Goal: Information Seeking & Learning: Check status

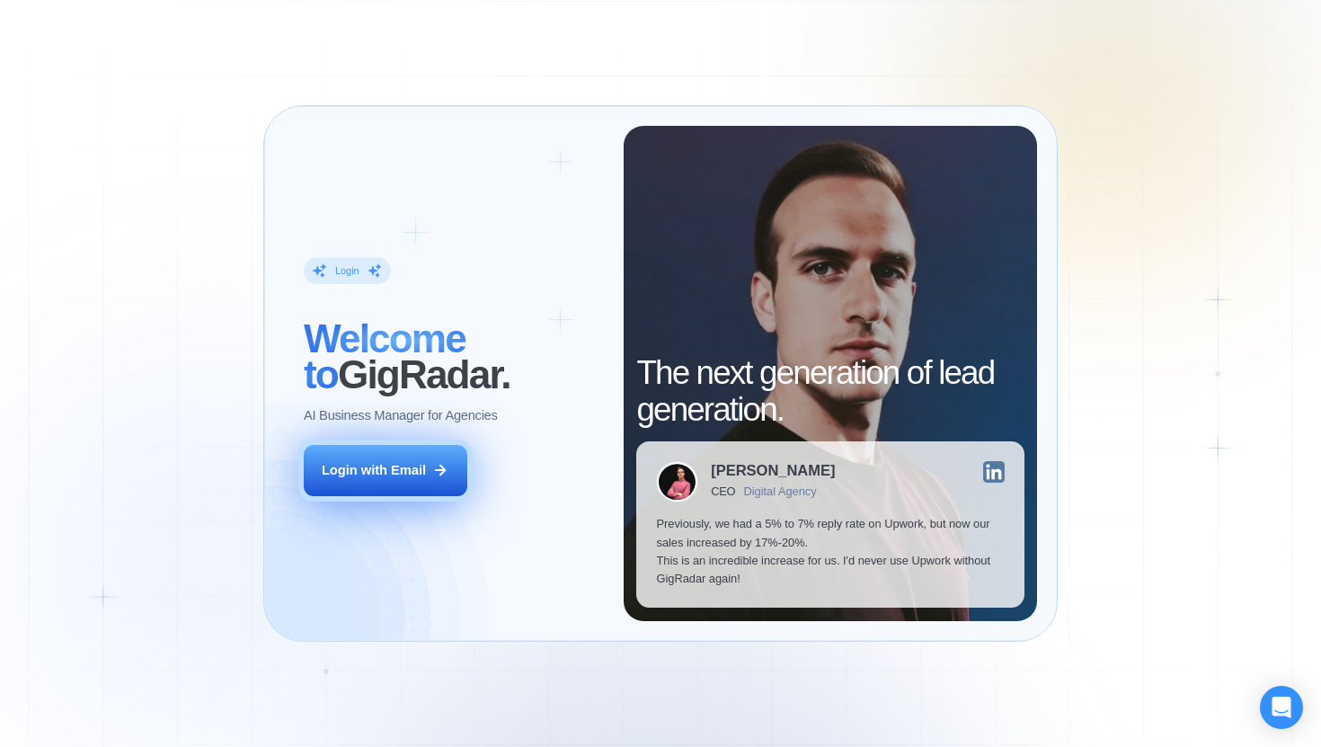
click at [403, 471] on div "Login with Email" at bounding box center [374, 470] width 104 height 18
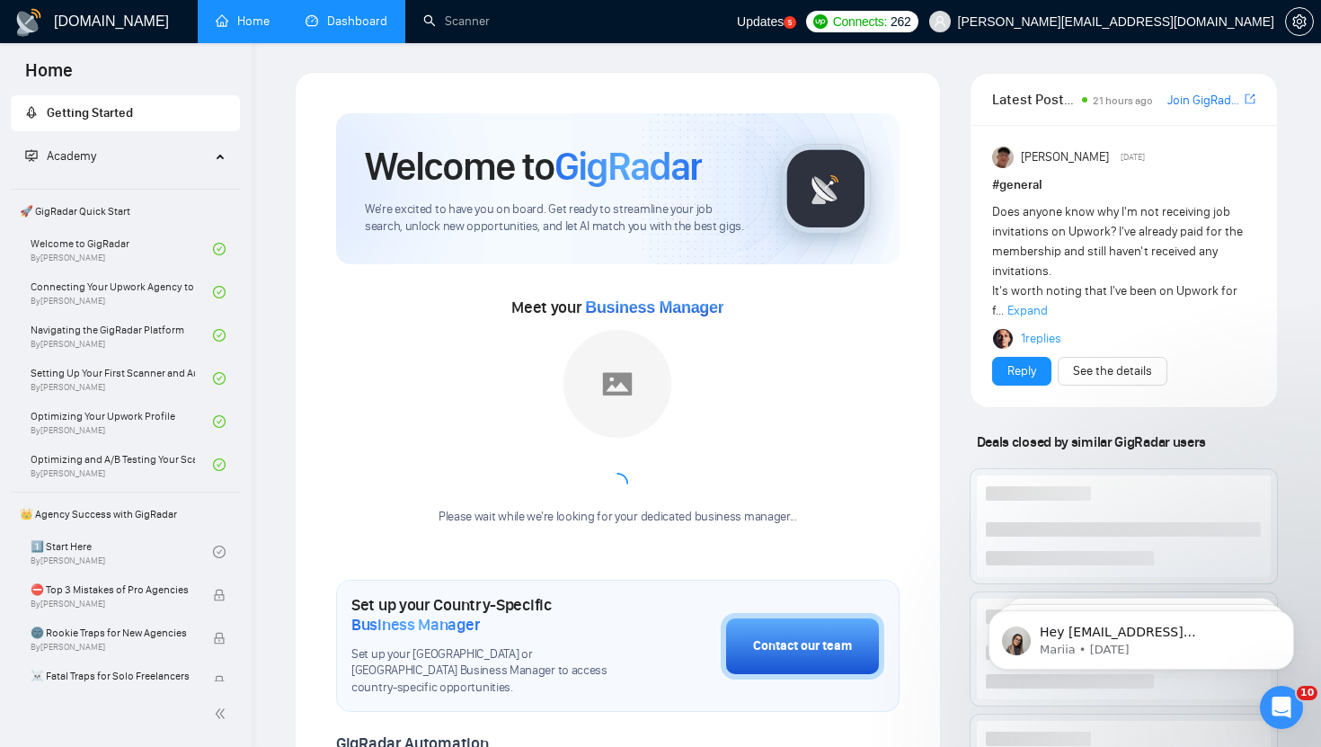
click at [334, 18] on link "Dashboard" at bounding box center [346, 20] width 82 height 15
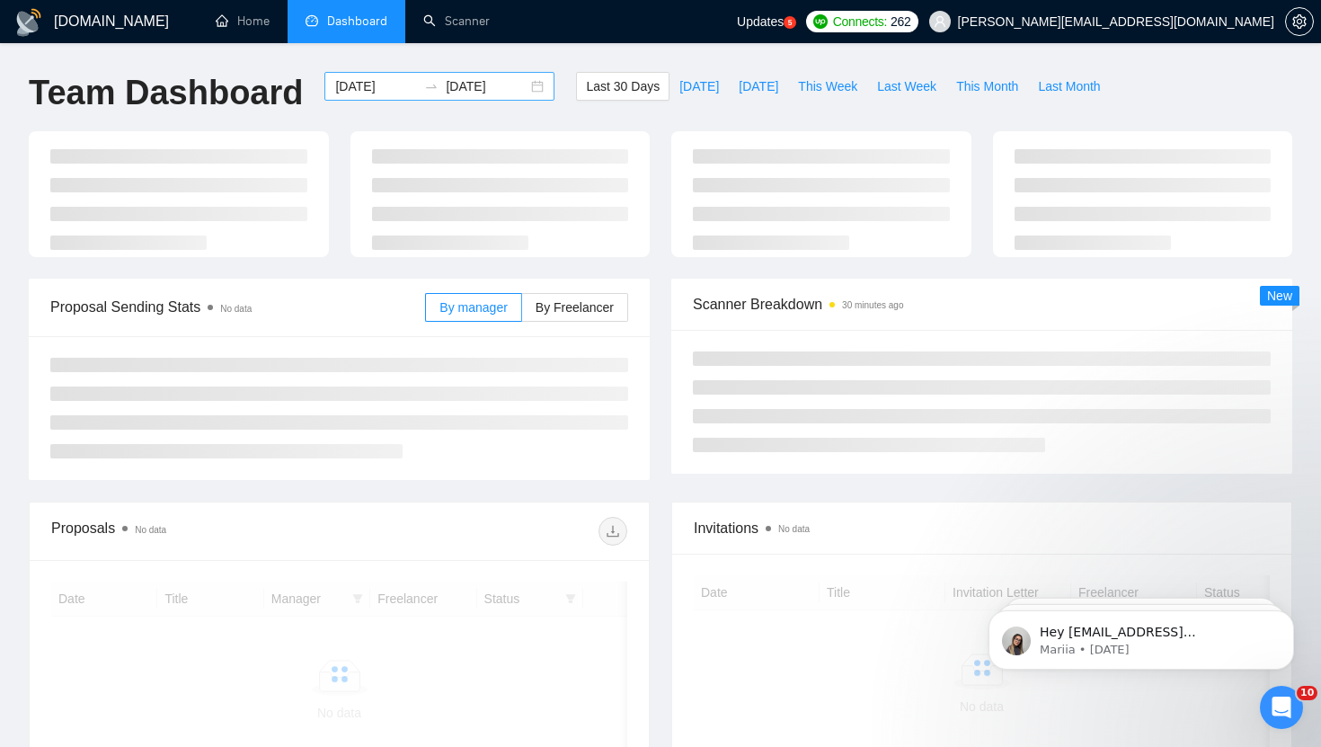
click at [388, 90] on input "2025-07-12" at bounding box center [376, 86] width 82 height 20
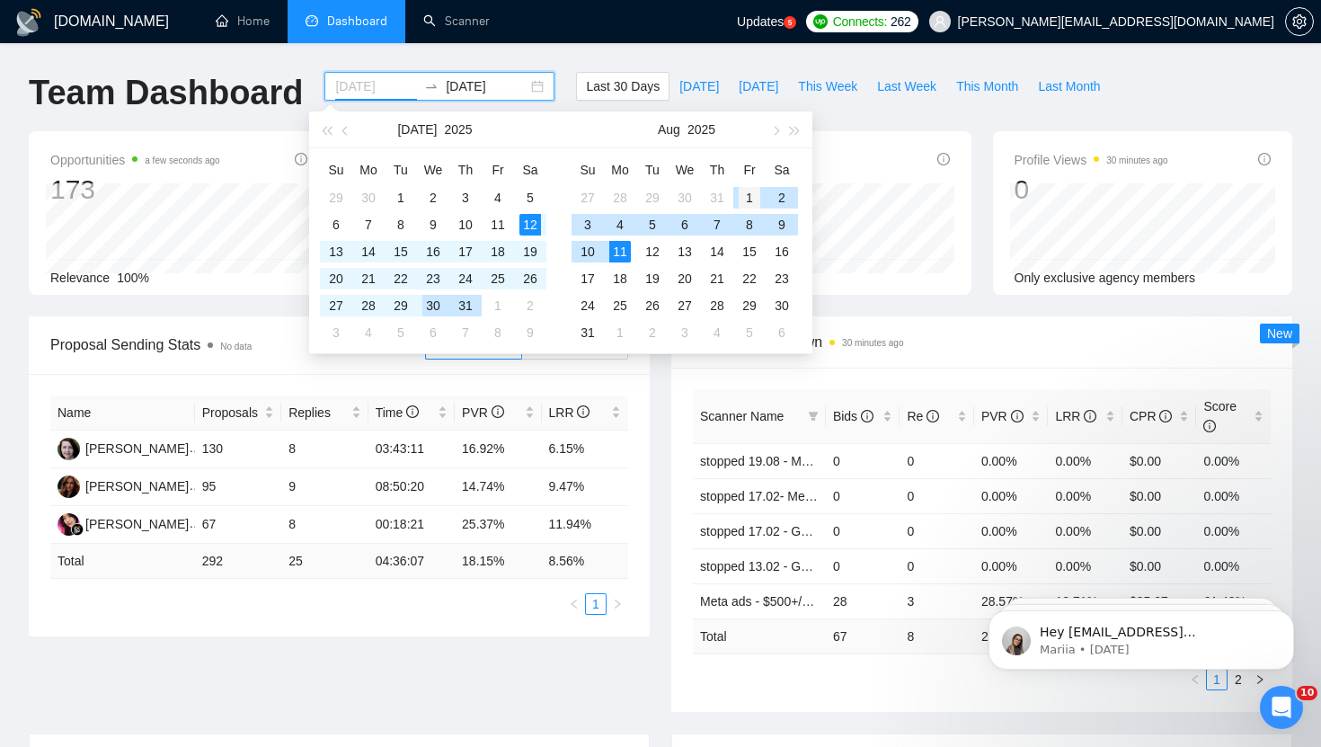
type input "2025-08-01"
click at [746, 188] on div "1" at bounding box center [750, 198] width 22 height 22
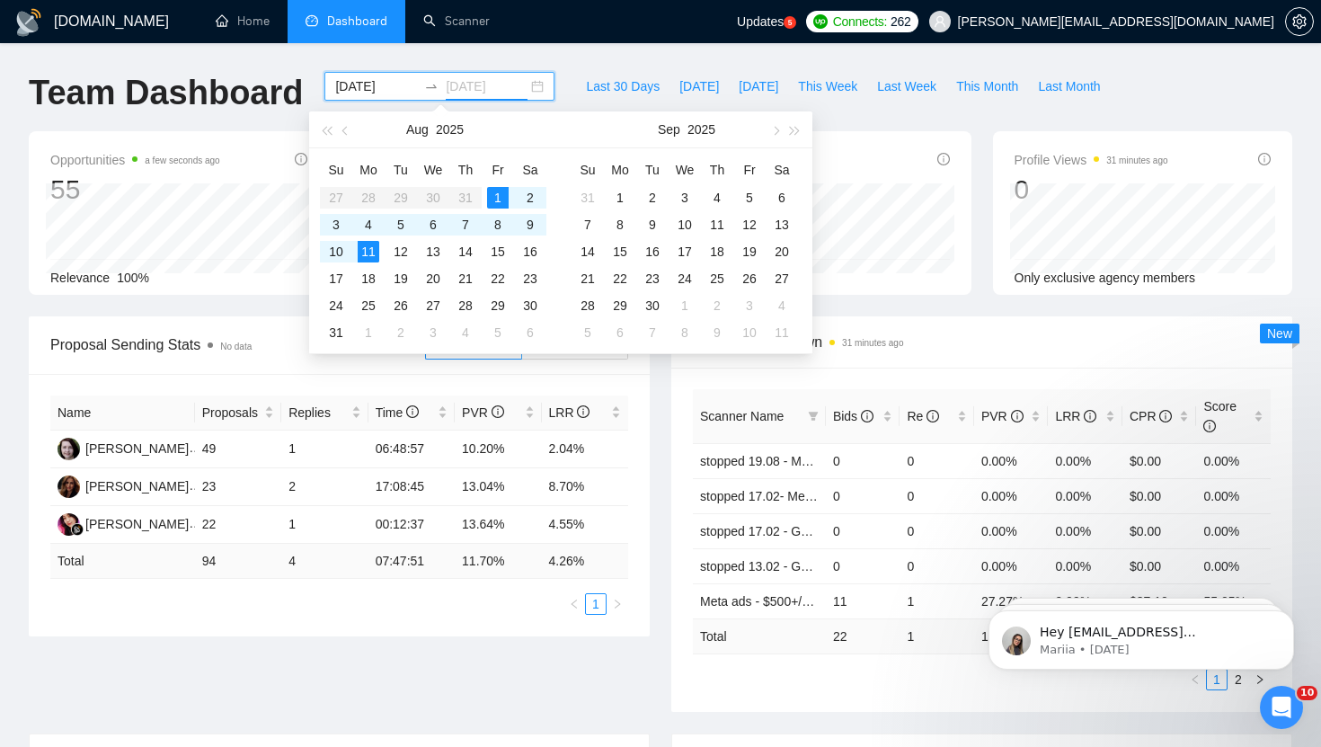
type input "2025-08-11"
click at [921, 82] on span "Last Week" at bounding box center [906, 86] width 59 height 20
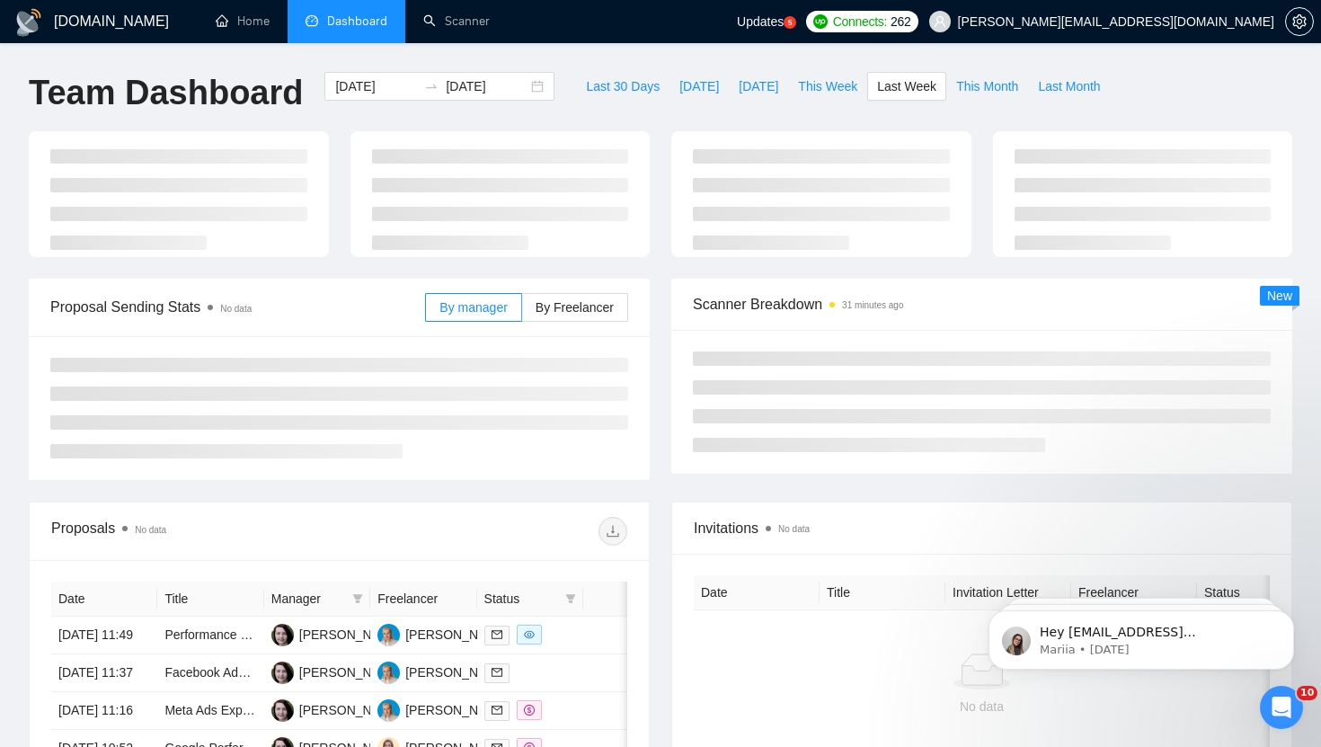
type input "2025-08-04"
type input "2025-08-10"
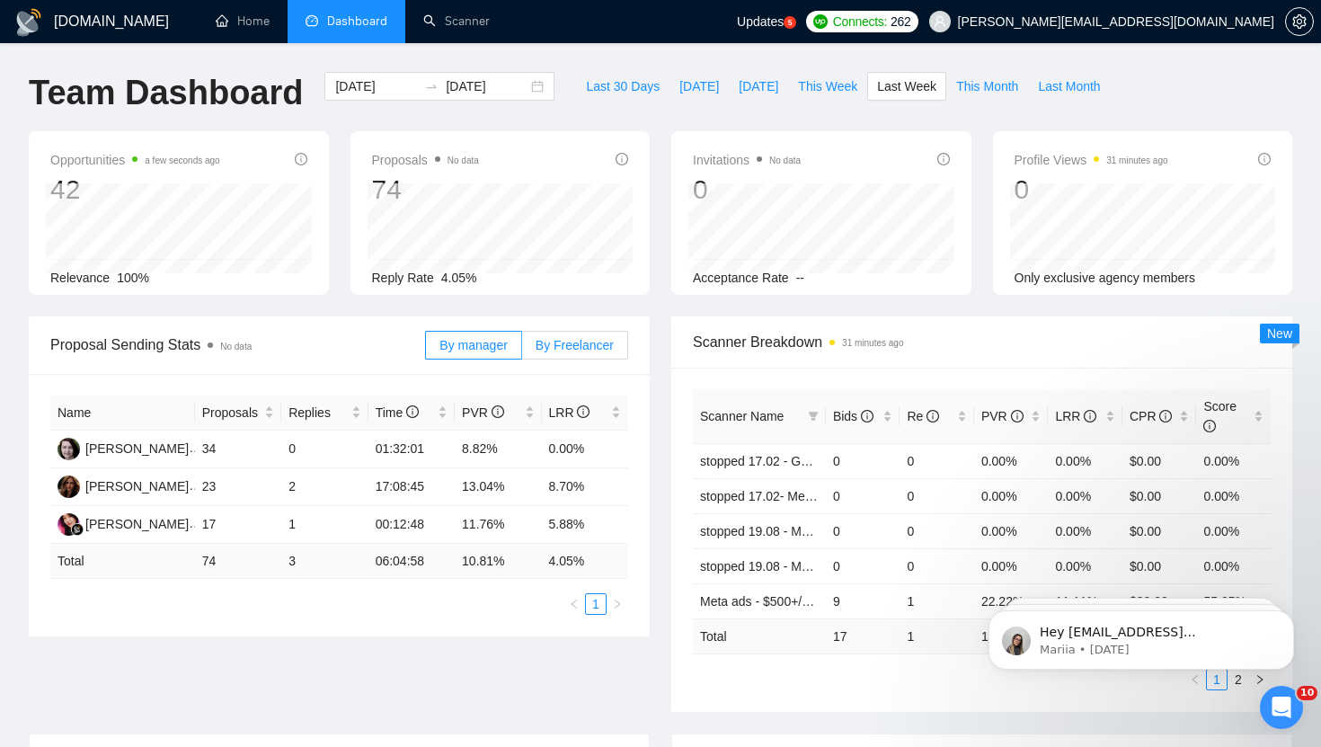
click at [562, 351] on span "By Freelancer" at bounding box center [575, 345] width 78 height 14
click at [522, 350] on input "By Freelancer" at bounding box center [522, 350] width 0 height 0
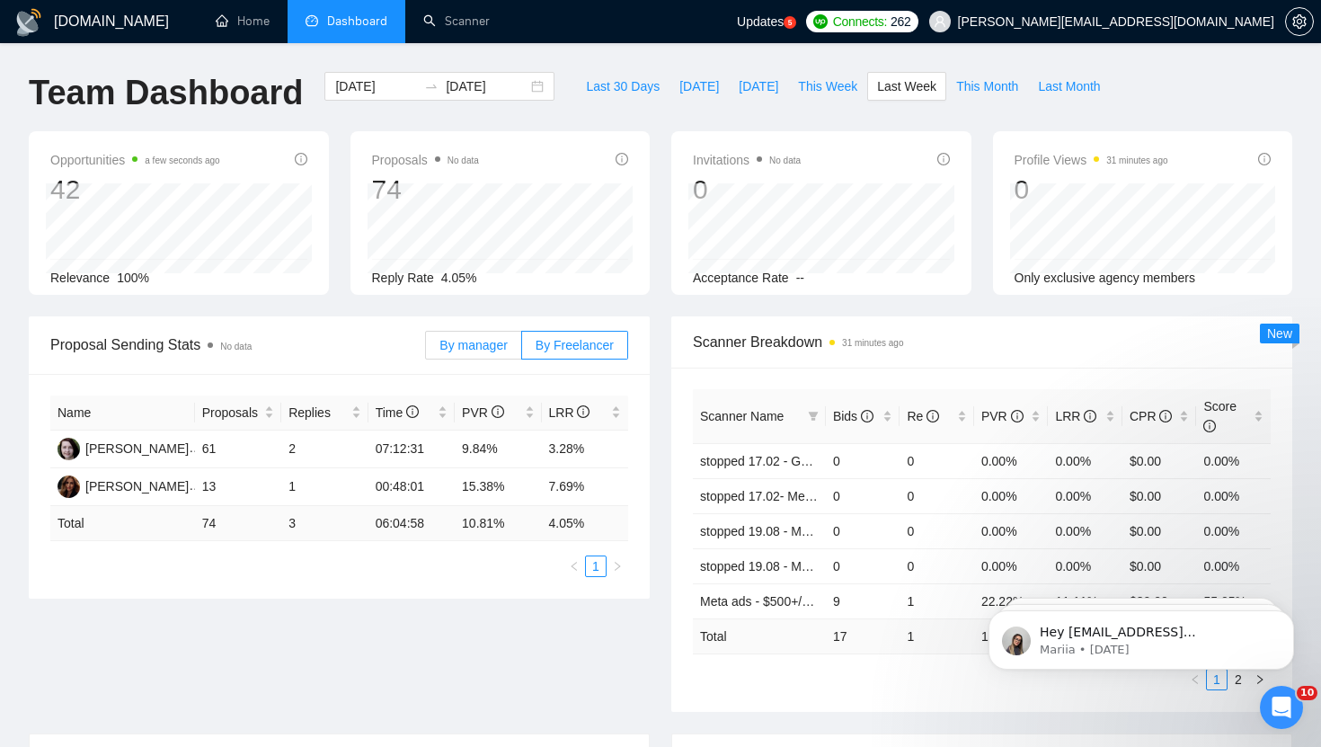
click at [457, 349] on span "By manager" at bounding box center [472, 345] width 67 height 14
click at [426, 350] on input "By manager" at bounding box center [426, 350] width 0 height 0
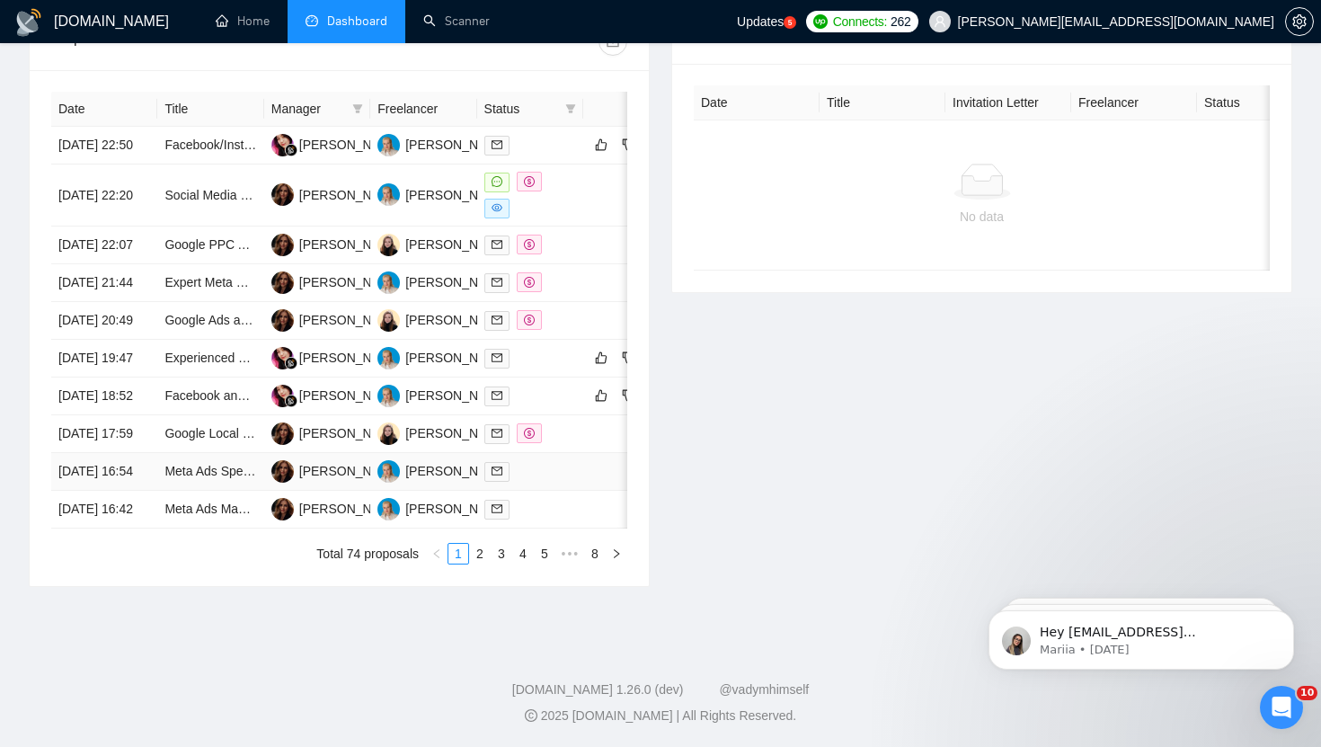
scroll to position [874, 0]
click at [478, 557] on link "2" at bounding box center [480, 554] width 20 height 20
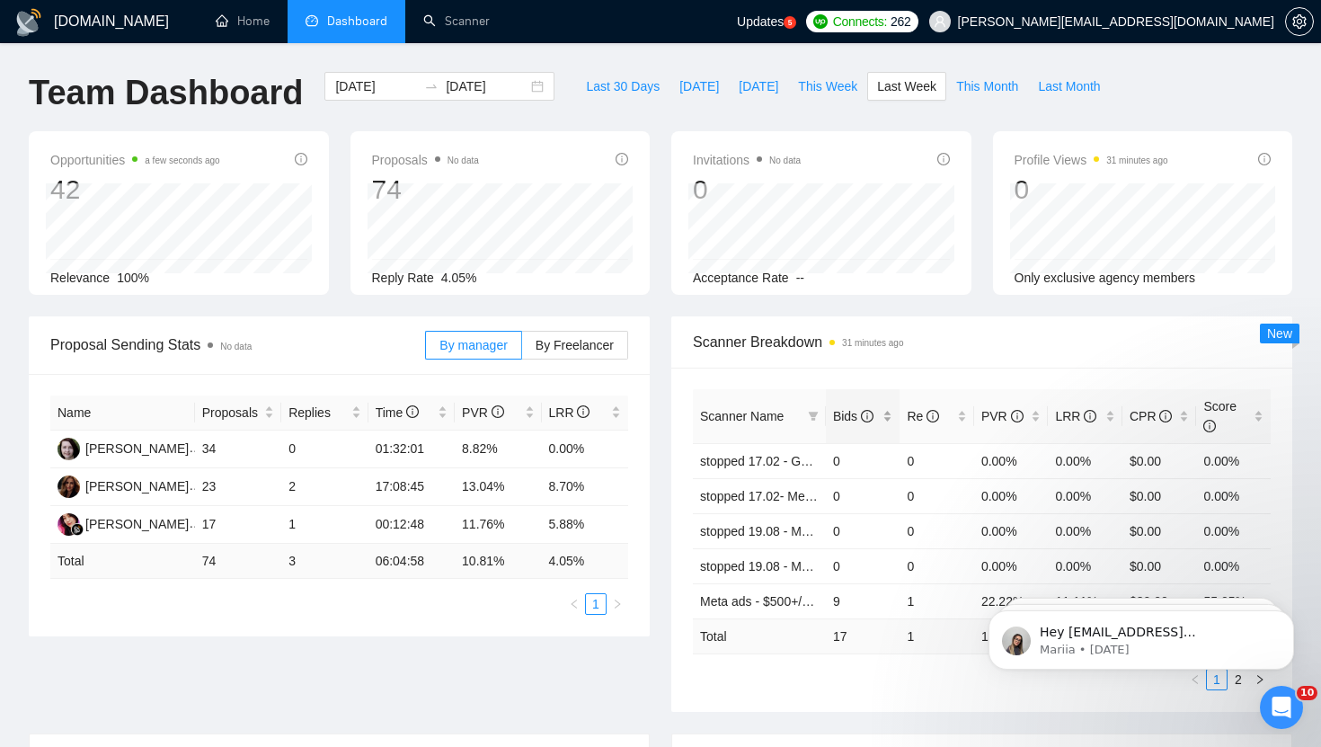
click at [891, 420] on div "Bids" at bounding box center [863, 416] width 60 height 20
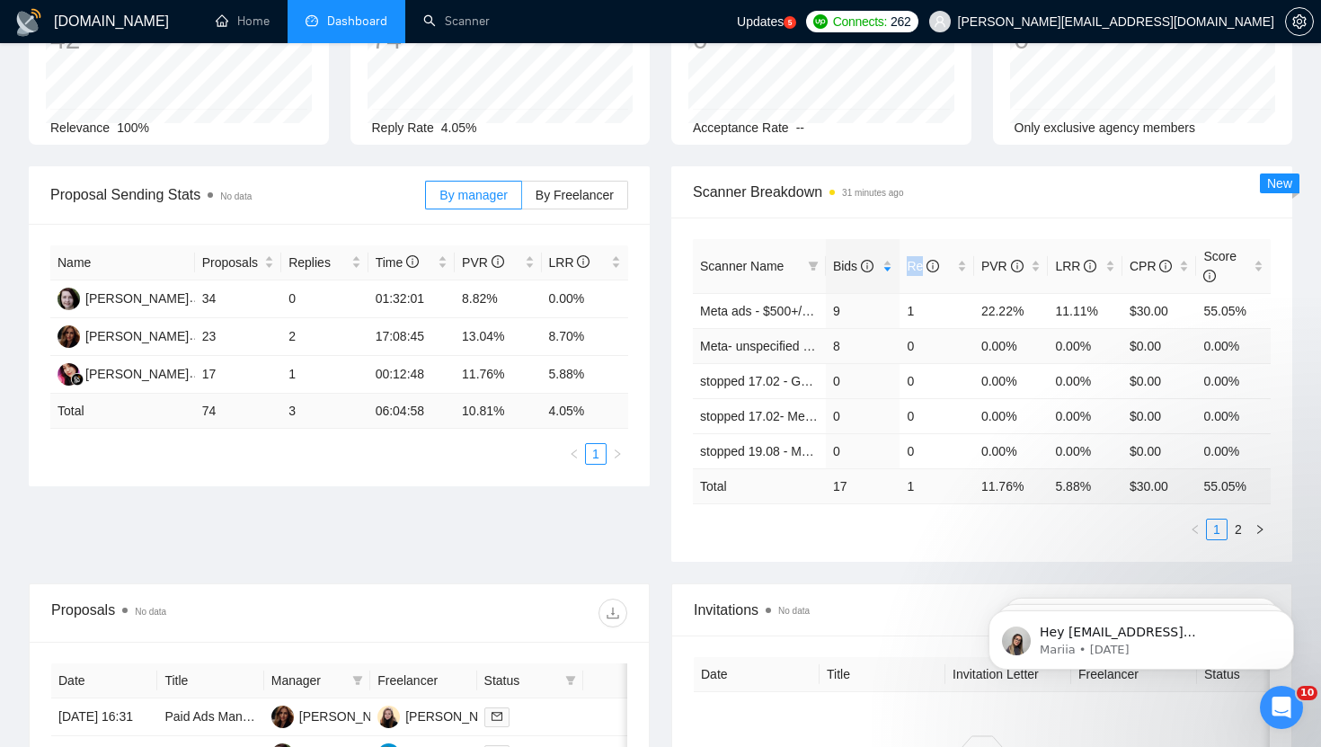
scroll to position [151, 0]
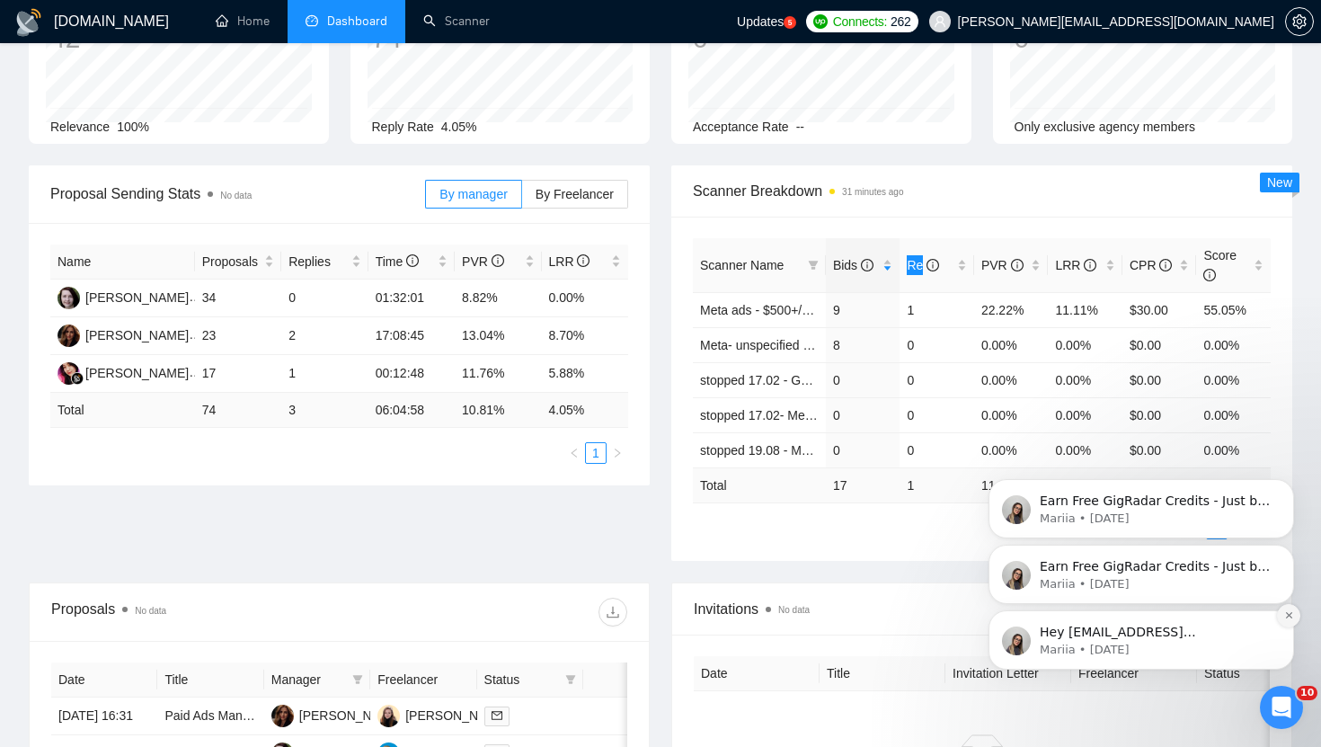
click at [1286, 619] on icon "Dismiss notification" at bounding box center [1289, 615] width 10 height 10
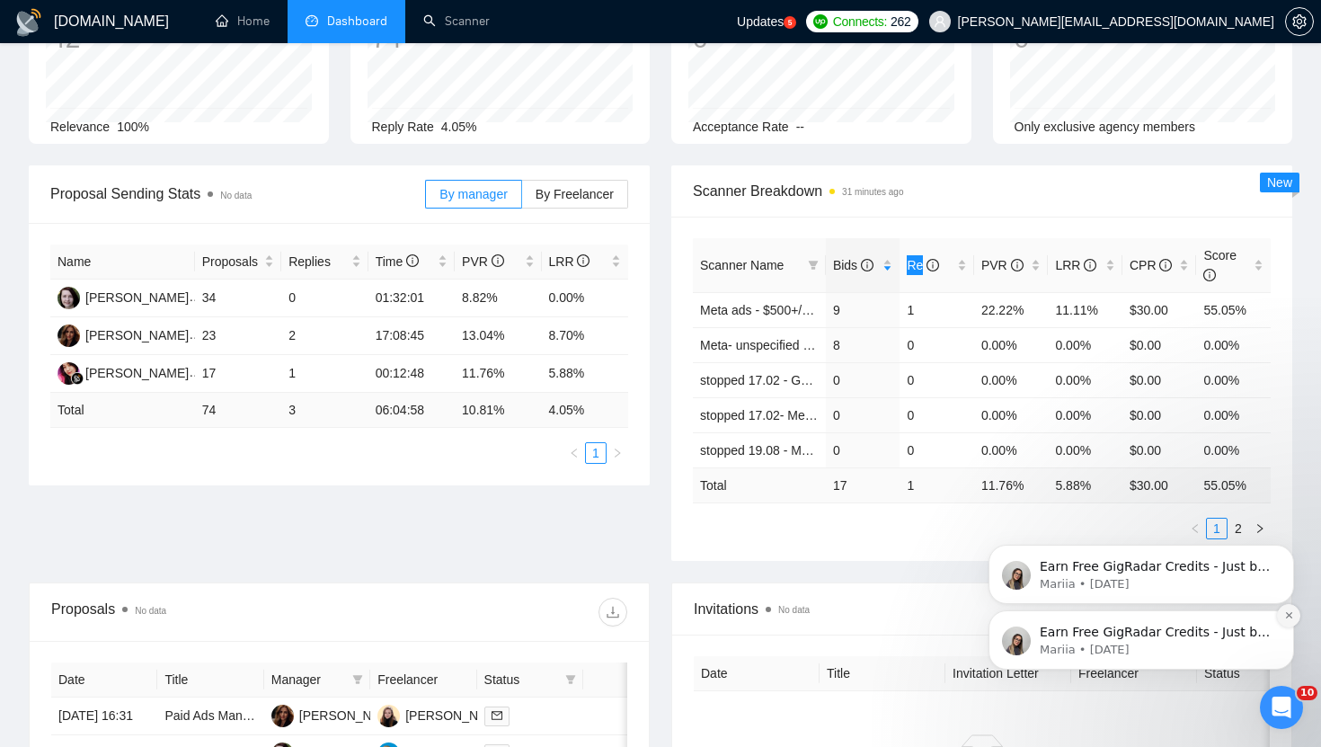
click at [1294, 619] on button "Dismiss notification" at bounding box center [1288, 615] width 23 height 23
click at [1282, 611] on button "Dismiss notification" at bounding box center [1288, 615] width 23 height 23
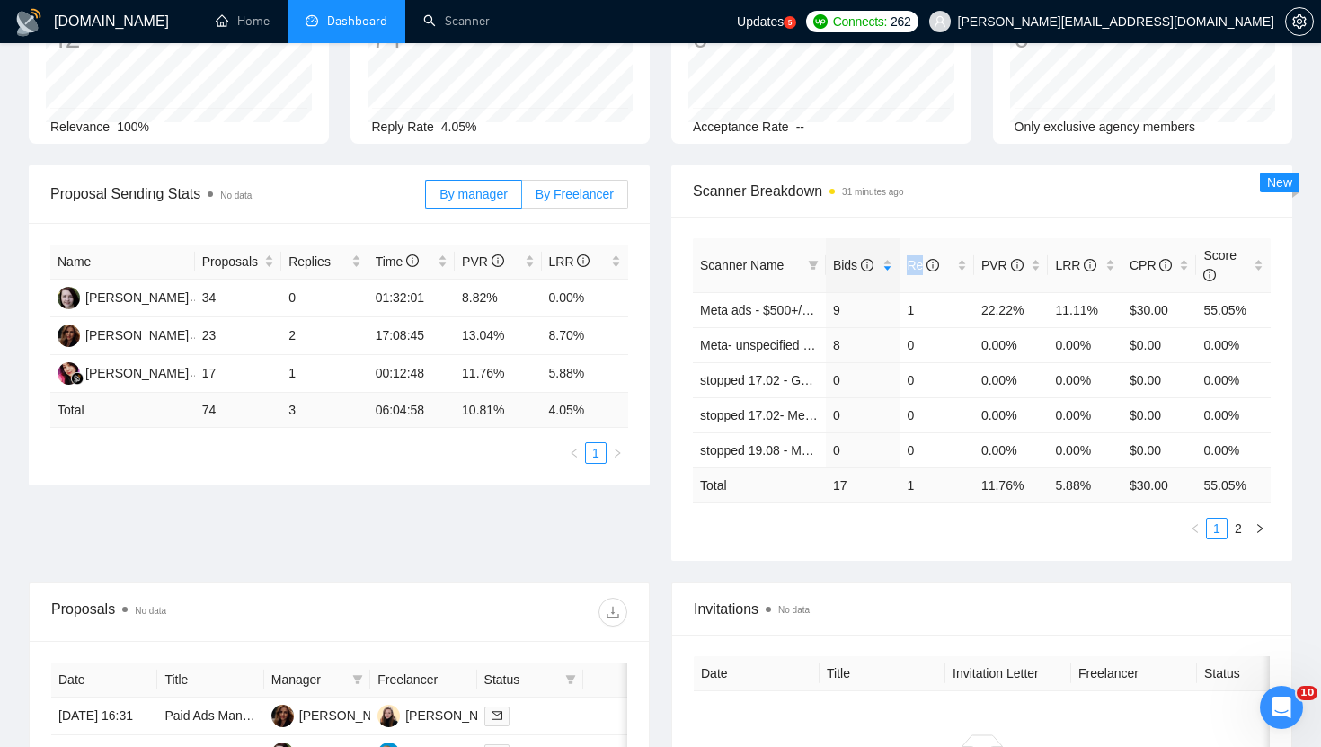
click at [562, 188] on span "By Freelancer" at bounding box center [575, 194] width 78 height 14
click at [522, 199] on input "By Freelancer" at bounding box center [522, 199] width 0 height 0
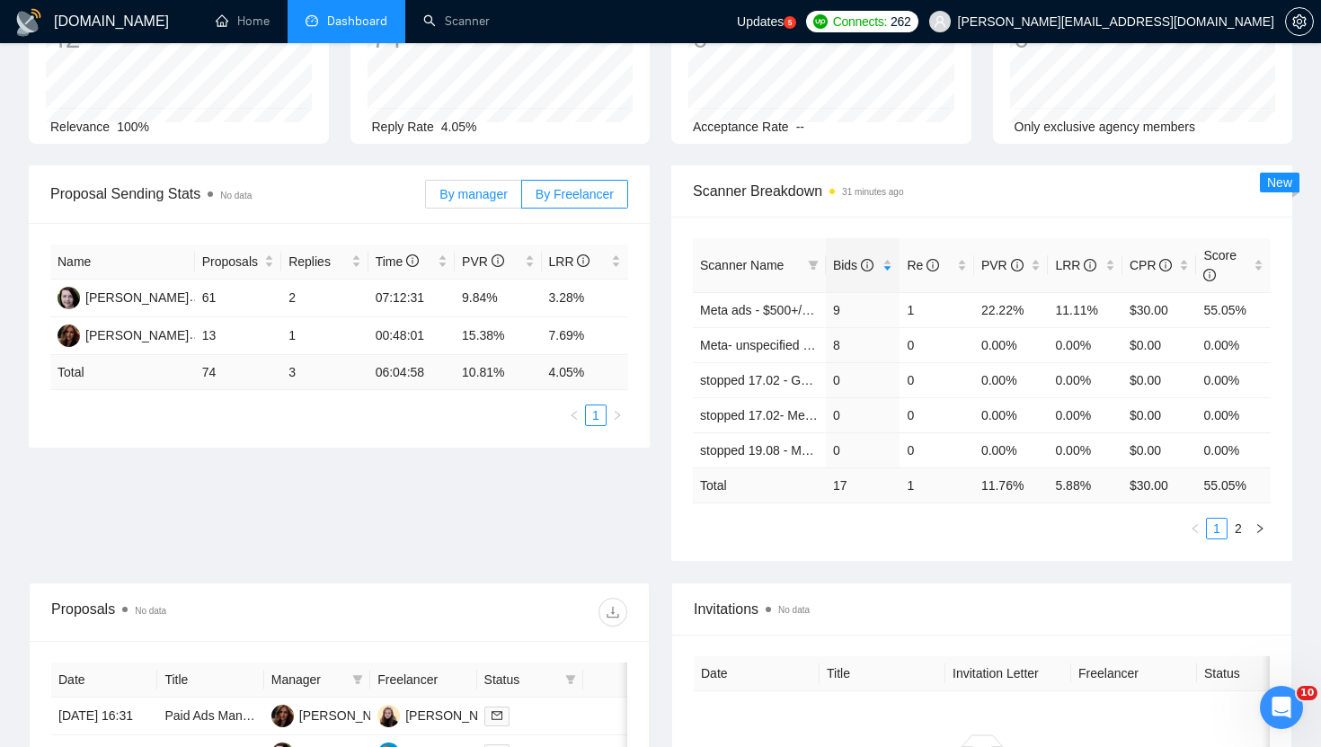
click at [463, 187] on span "By manager" at bounding box center [472, 194] width 67 height 14
click at [426, 199] on input "By manager" at bounding box center [426, 199] width 0 height 0
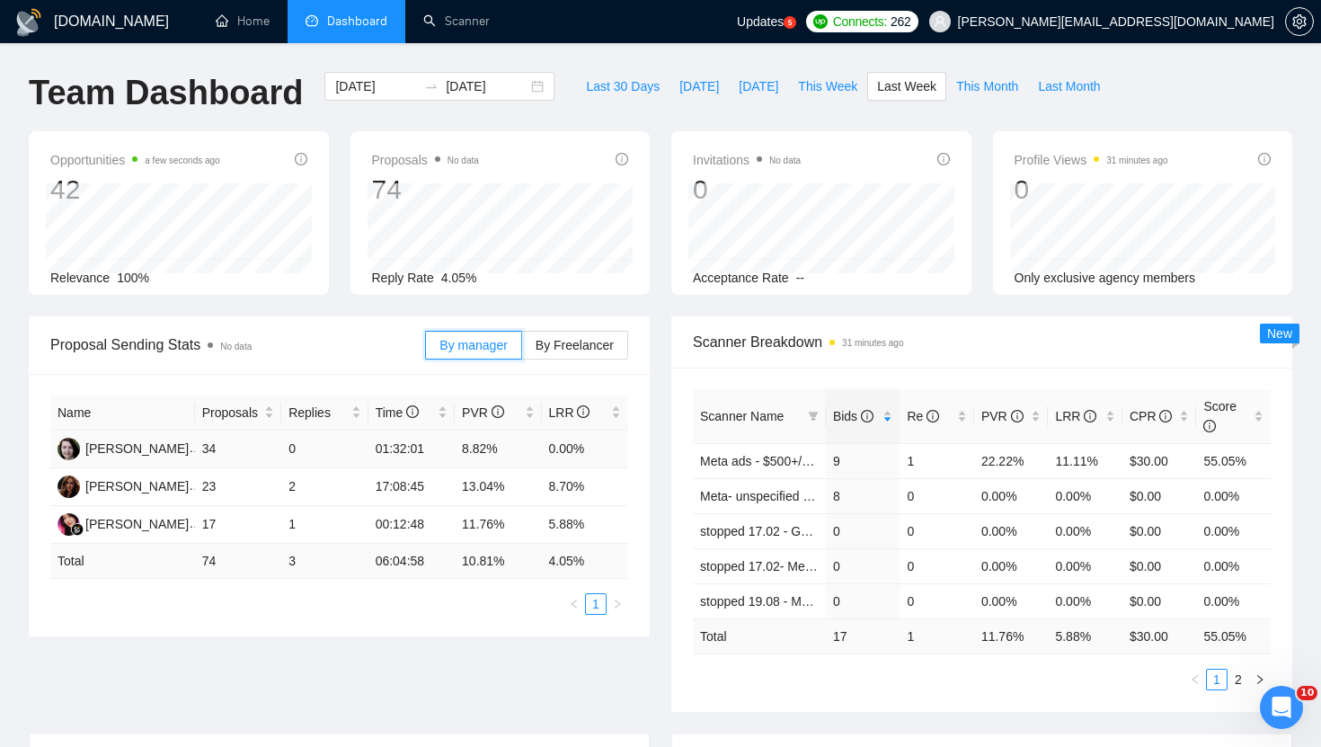
scroll to position [187, 0]
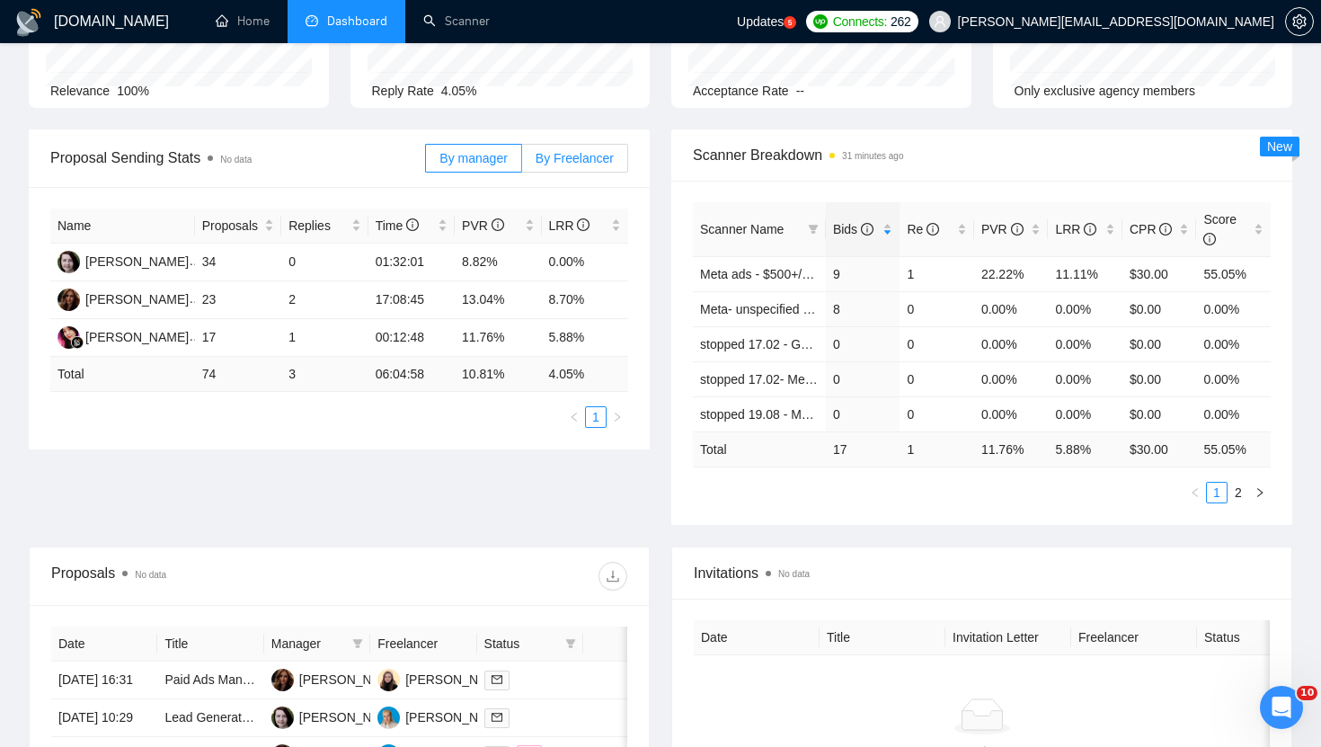
click at [551, 151] on span "By Freelancer" at bounding box center [575, 158] width 78 height 14
click at [522, 163] on input "By Freelancer" at bounding box center [522, 163] width 0 height 0
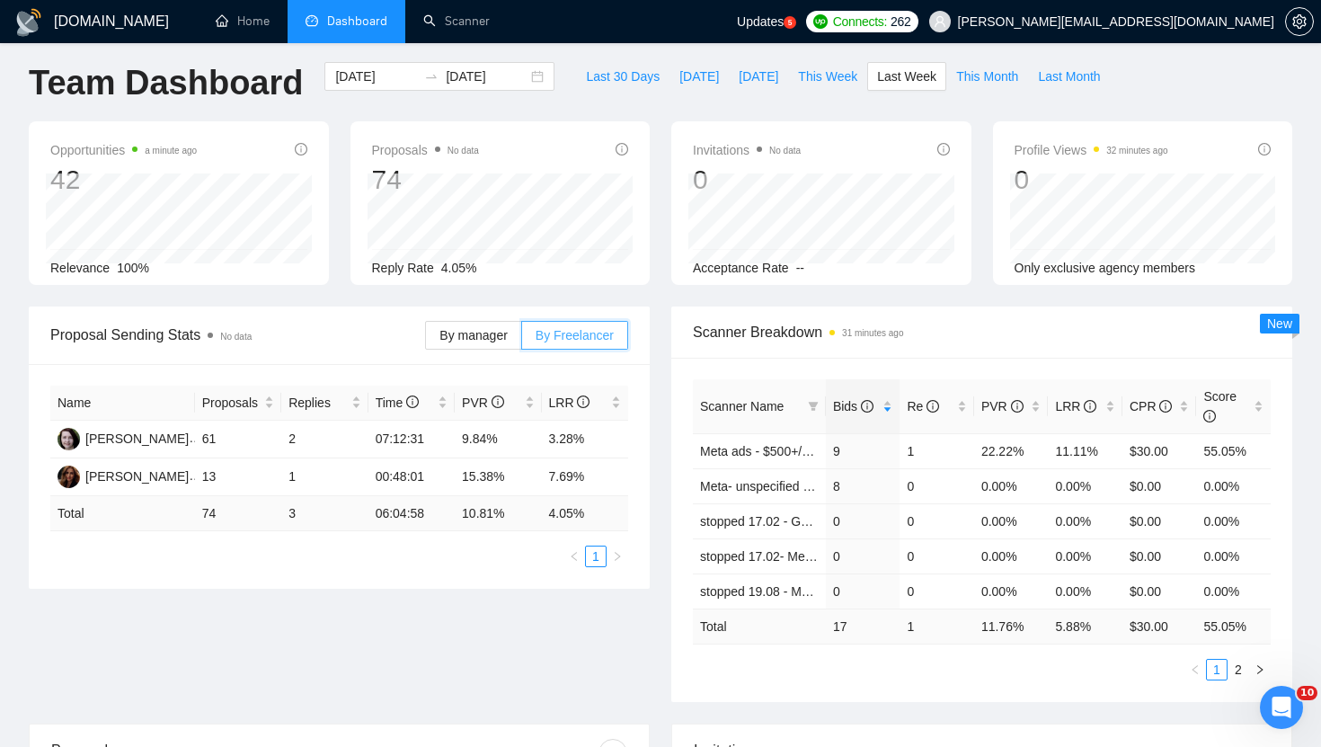
scroll to position [0, 0]
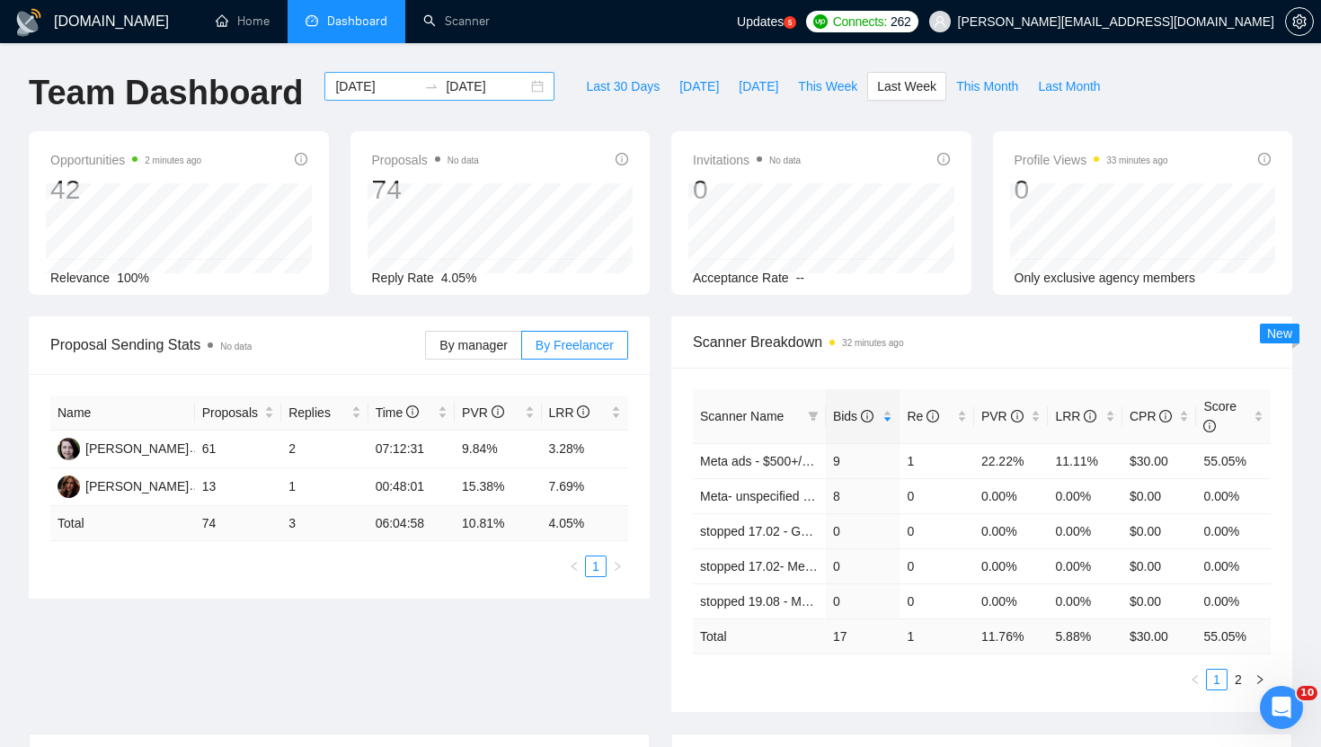
click at [446, 81] on input "2025-08-10" at bounding box center [487, 86] width 82 height 20
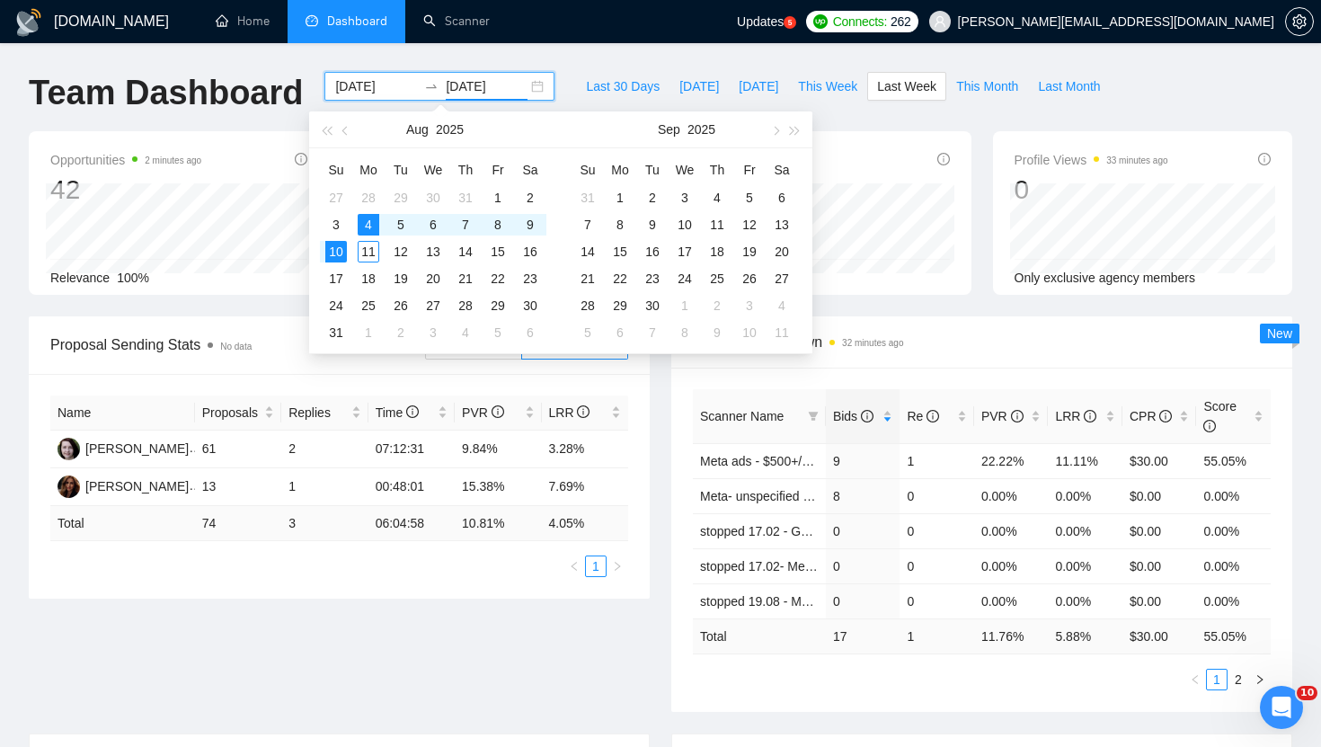
click at [373, 83] on input "2025-08-04" at bounding box center [376, 86] width 82 height 20
click at [340, 128] on button "button" at bounding box center [346, 129] width 20 height 36
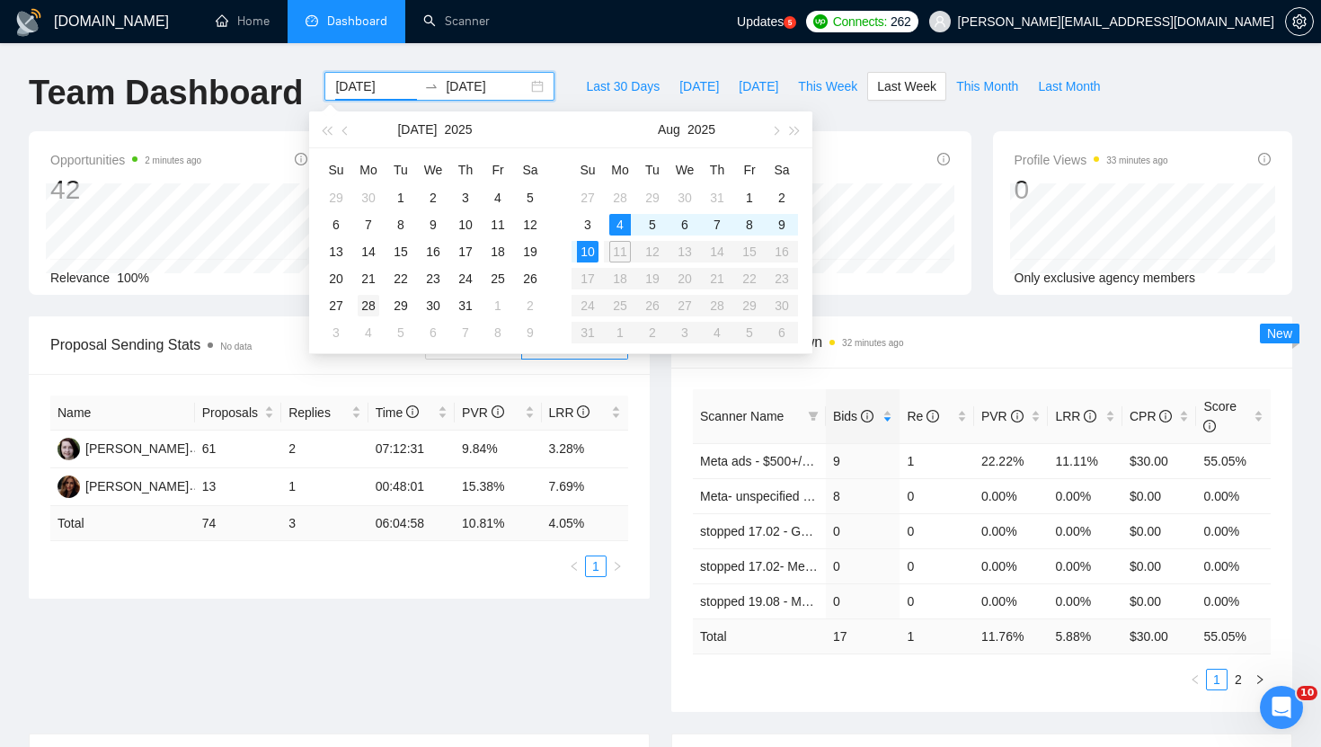
type input "2025-07-28"
click at [368, 304] on div "28" at bounding box center [369, 306] width 22 height 22
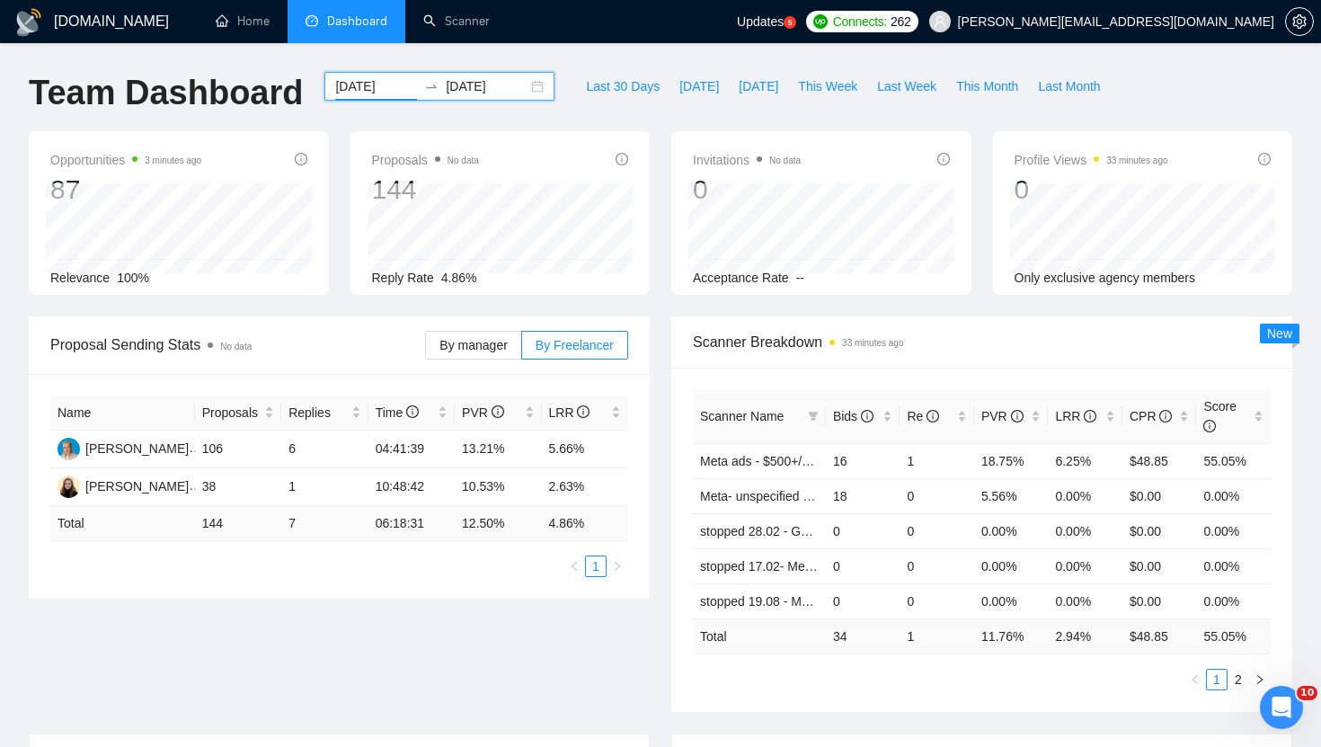
click at [486, 82] on input "2025-08-10" at bounding box center [487, 86] width 82 height 20
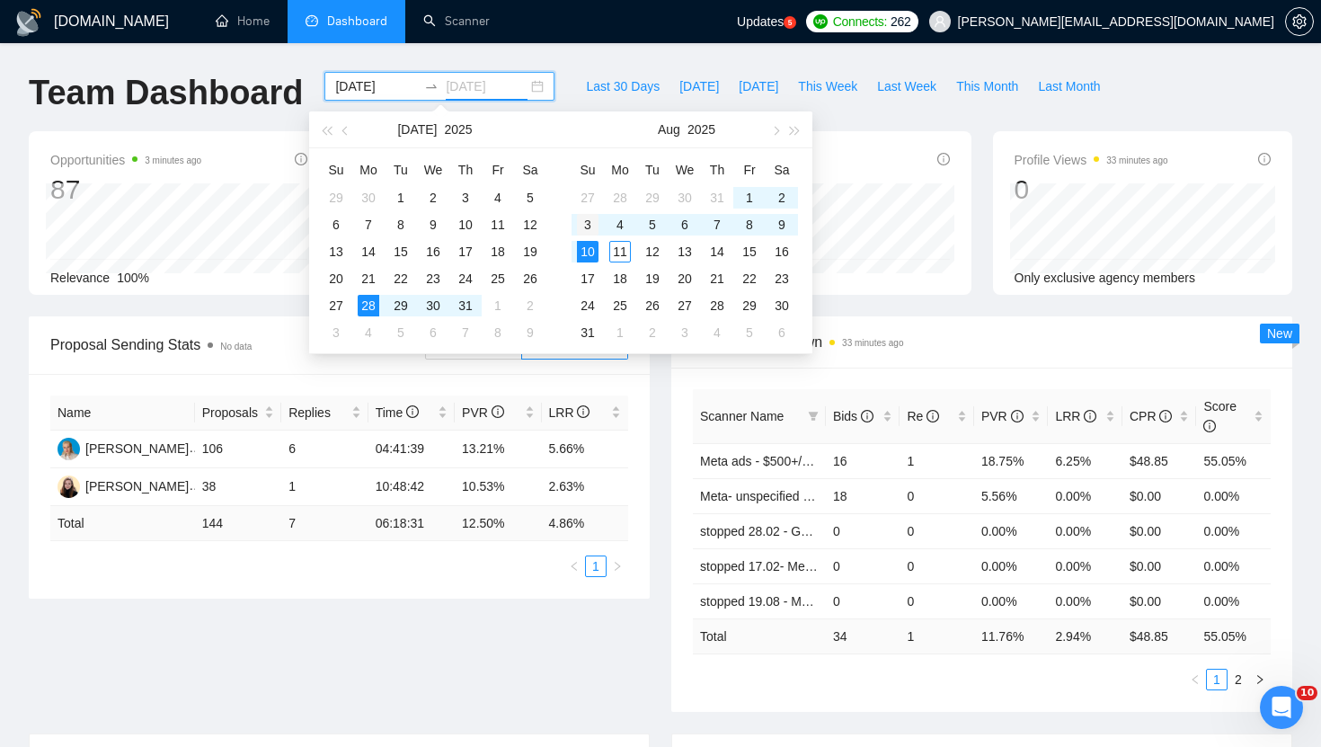
type input "2025-08-03"
click at [585, 219] on div "3" at bounding box center [588, 225] width 22 height 22
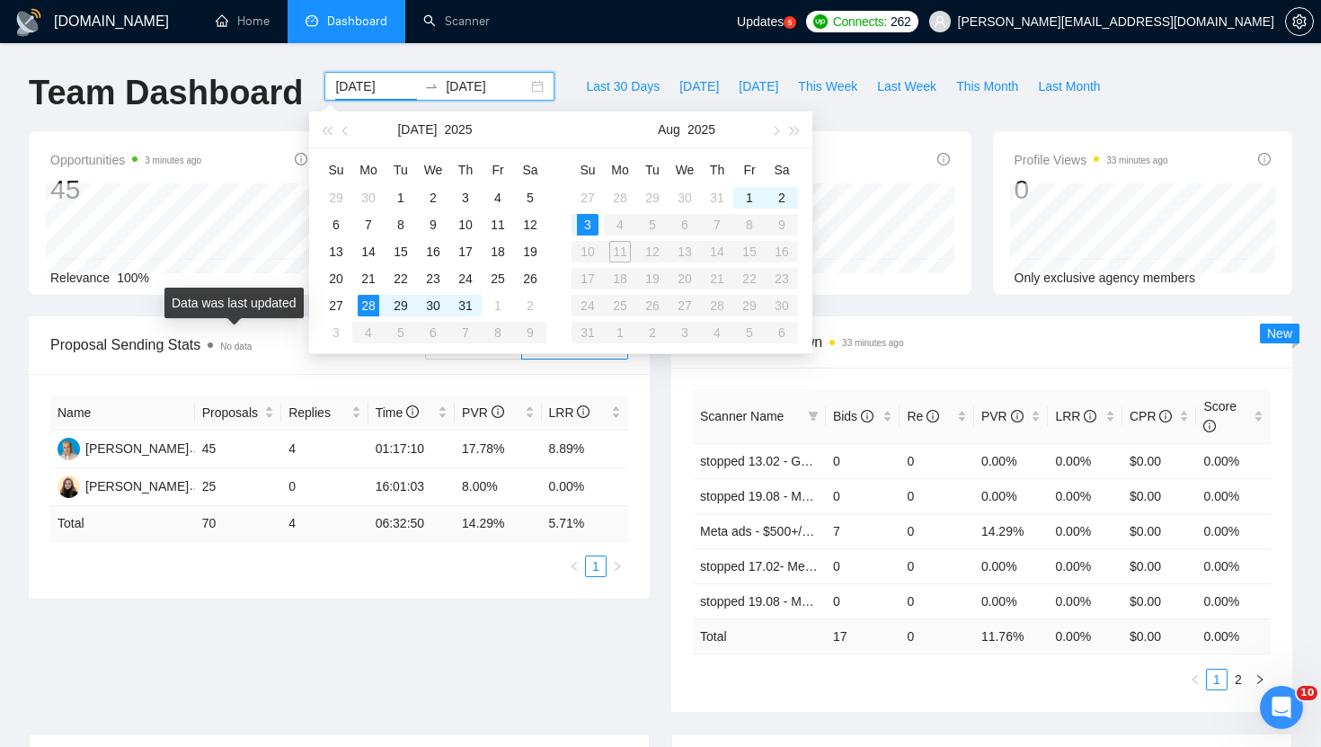
click at [235, 340] on span "No data" at bounding box center [235, 345] width 31 height 14
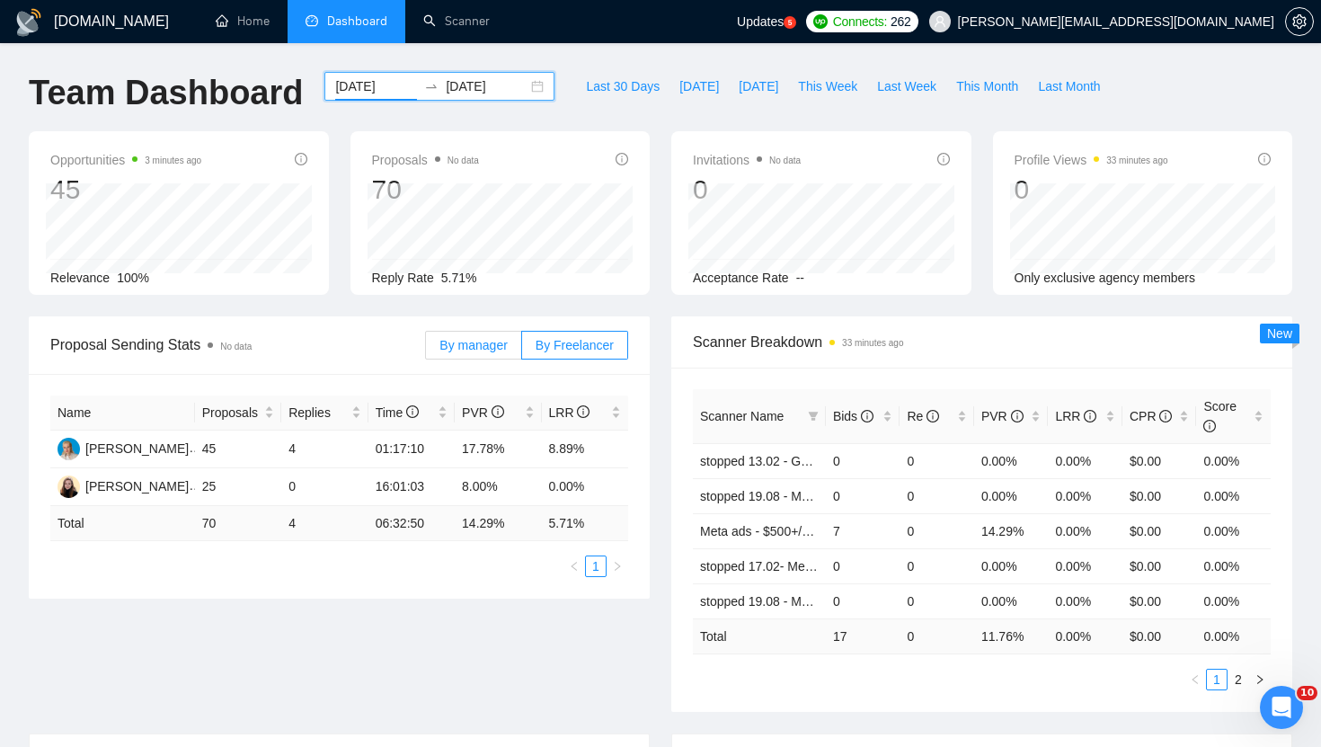
click at [467, 336] on label "By manager" at bounding box center [473, 345] width 96 height 29
click at [426, 350] on input "By manager" at bounding box center [426, 350] width 0 height 0
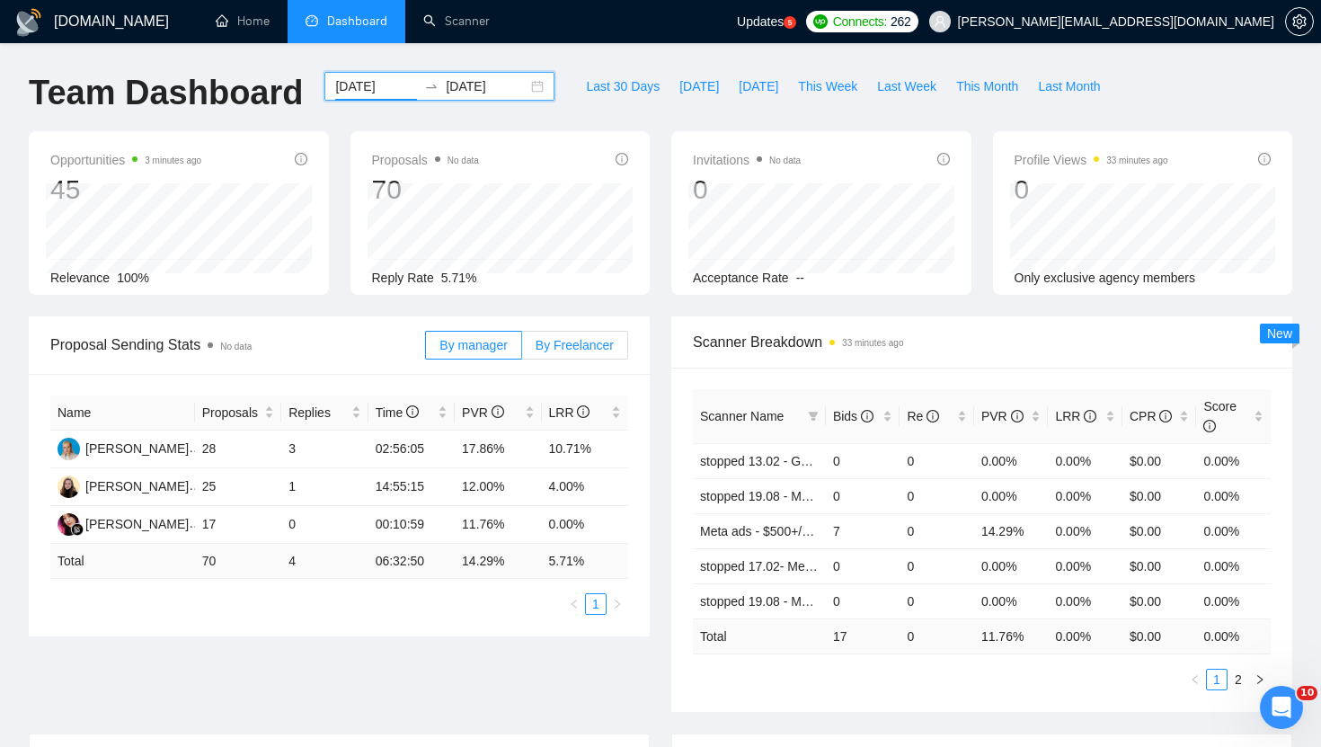
click at [580, 338] on span "By Freelancer" at bounding box center [575, 345] width 78 height 14
click at [522, 350] on input "By Freelancer" at bounding box center [522, 350] width 0 height 0
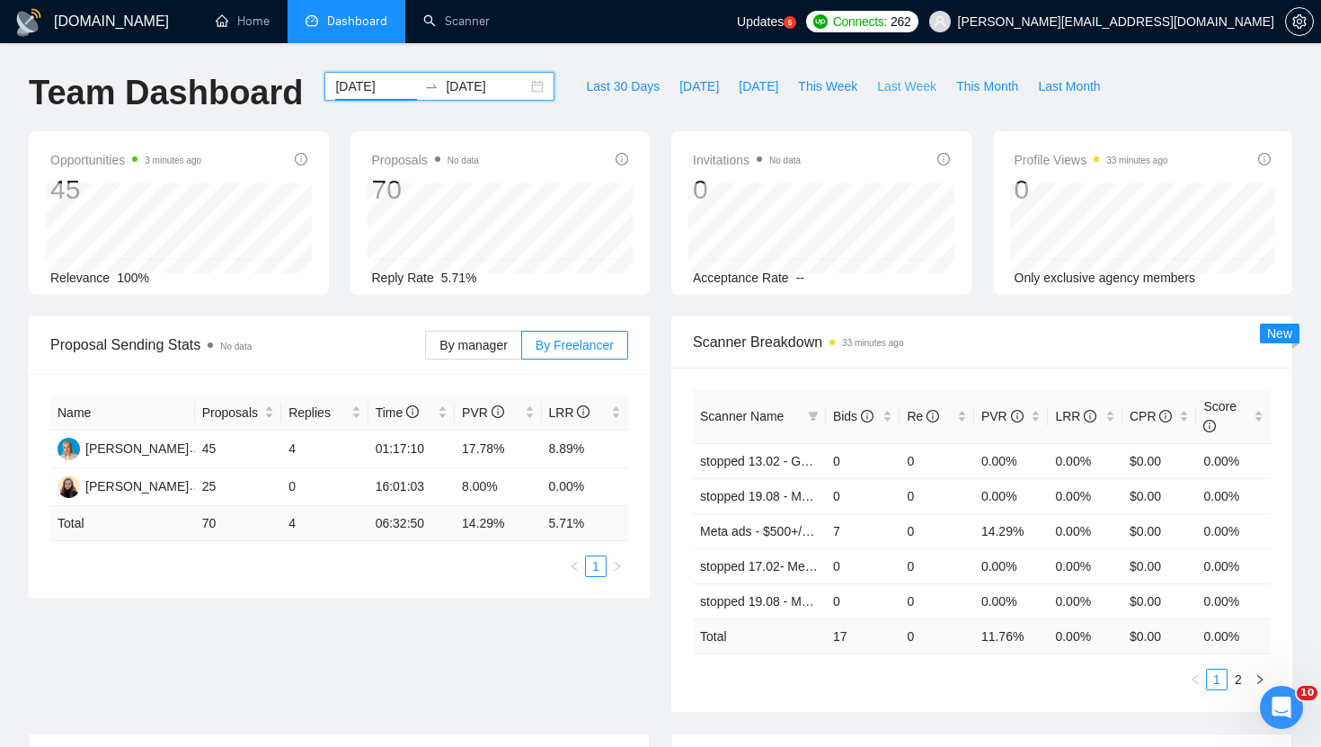
click at [916, 85] on span "Last Week" at bounding box center [906, 86] width 59 height 20
type input "2025-08-04"
type input "2025-08-10"
